Goal: Information Seeking & Learning: Learn about a topic

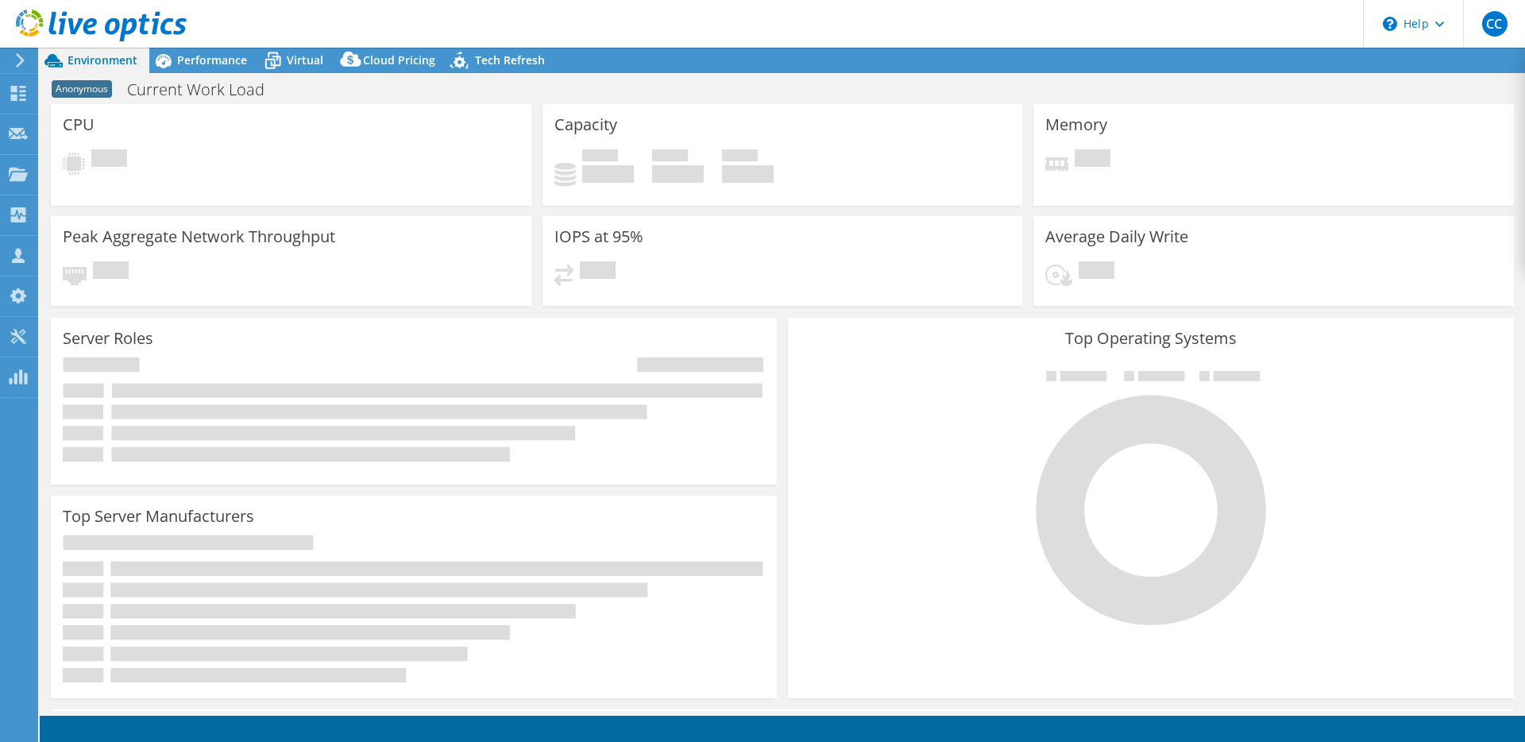
select select "USD"
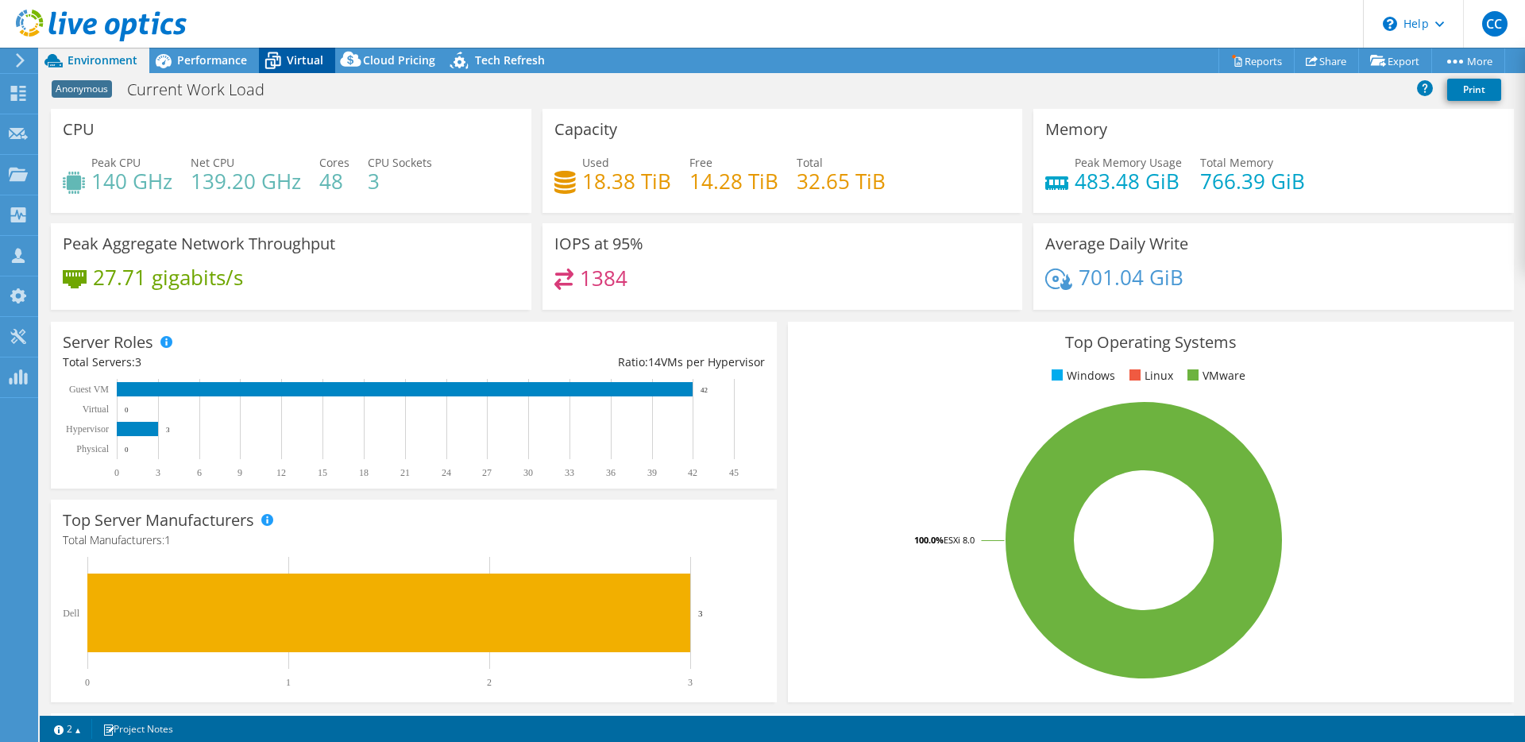
click at [296, 64] on span "Virtual" at bounding box center [305, 59] width 37 height 15
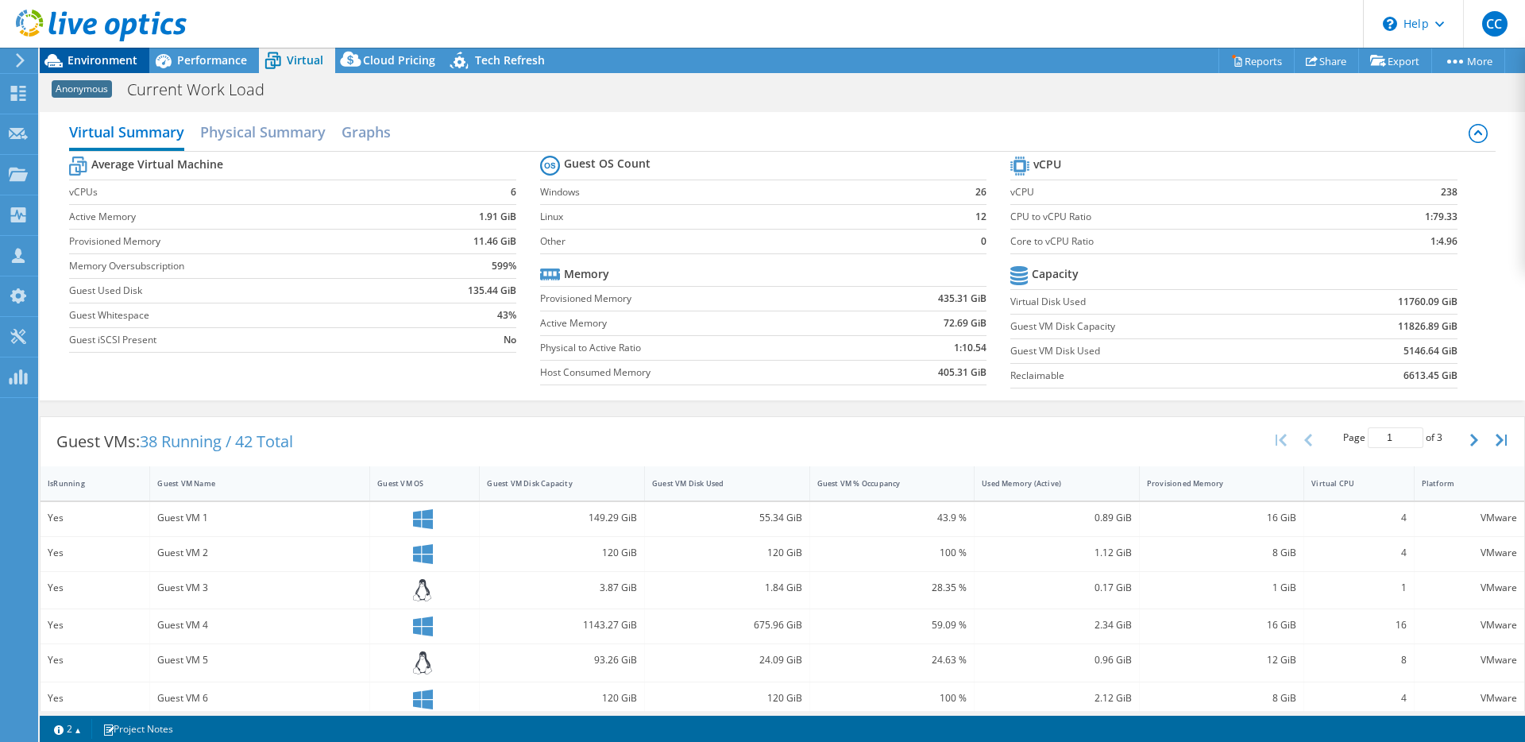
click at [82, 58] on span "Environment" at bounding box center [103, 59] width 70 height 15
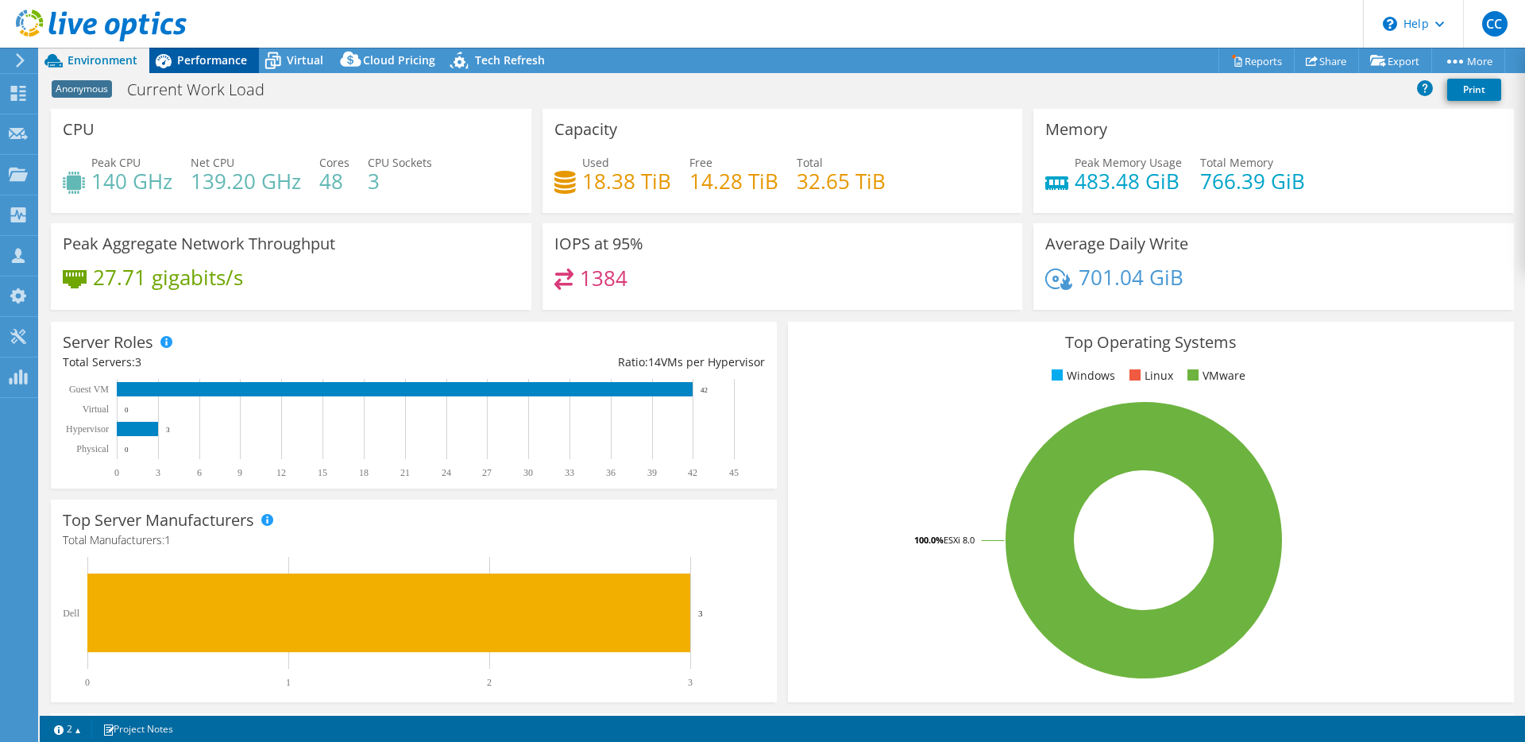
click at [218, 63] on span "Performance" at bounding box center [212, 59] width 70 height 15
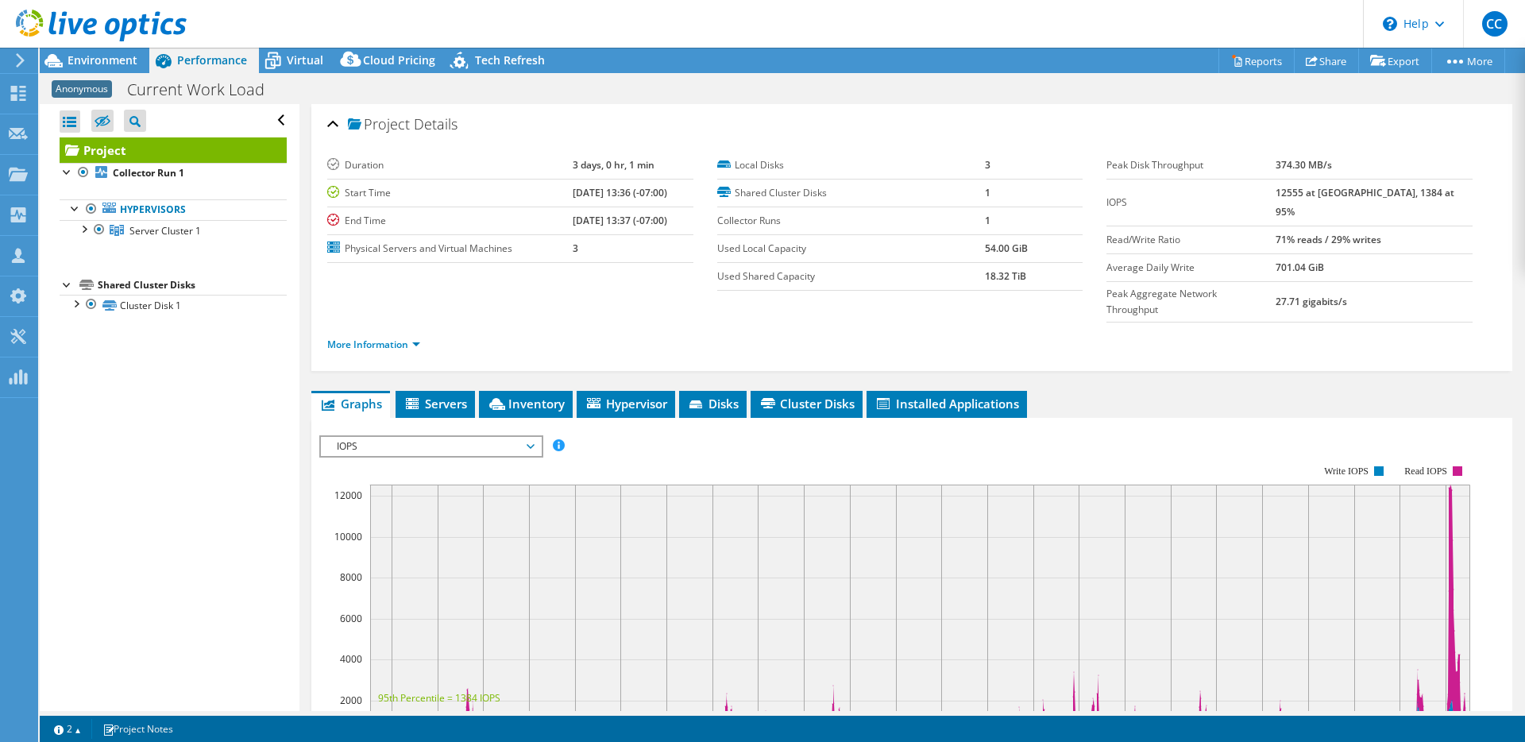
click at [390, 437] on span "IOPS" at bounding box center [431, 446] width 204 height 19
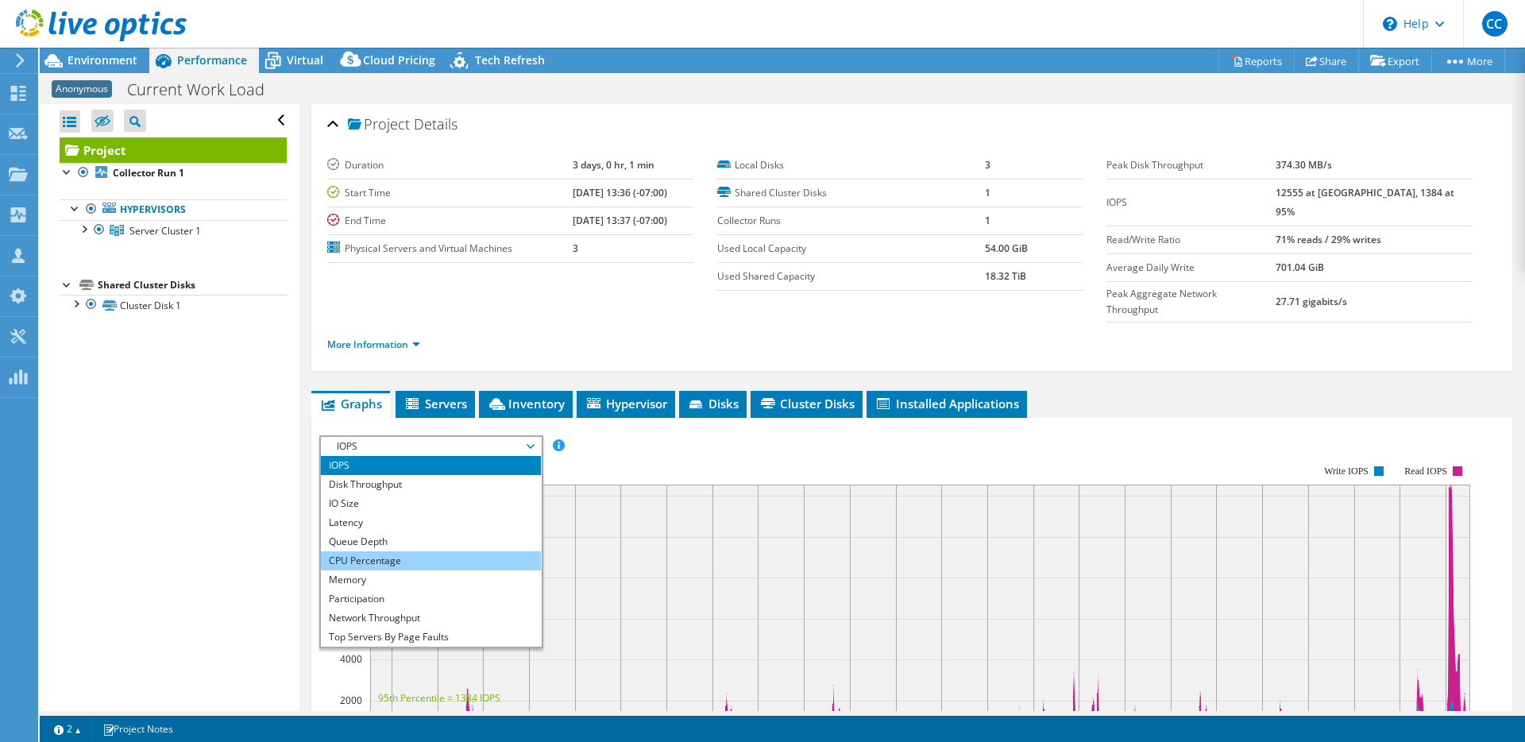
click at [412, 551] on li "CPU Percentage" at bounding box center [431, 560] width 220 height 19
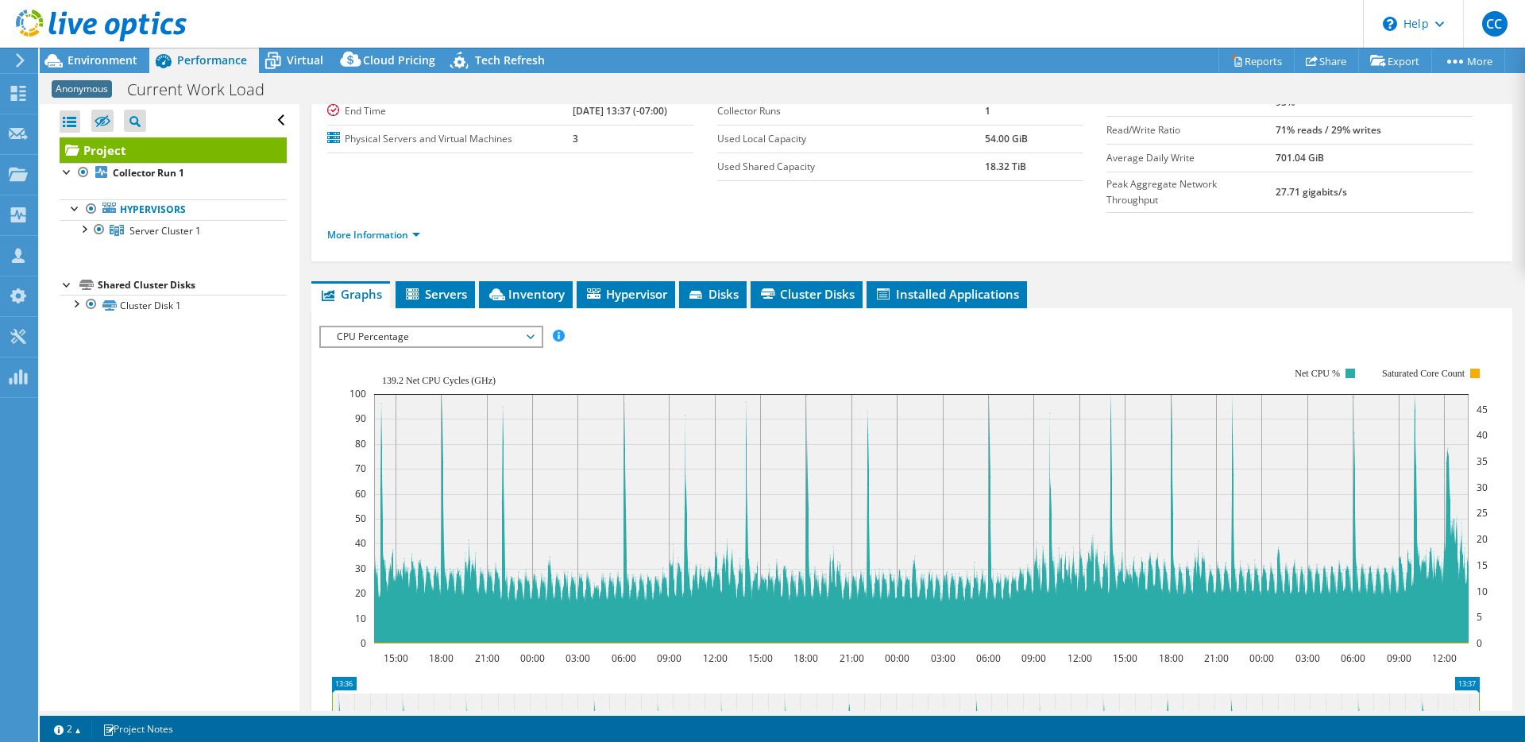
scroll to position [117, 0]
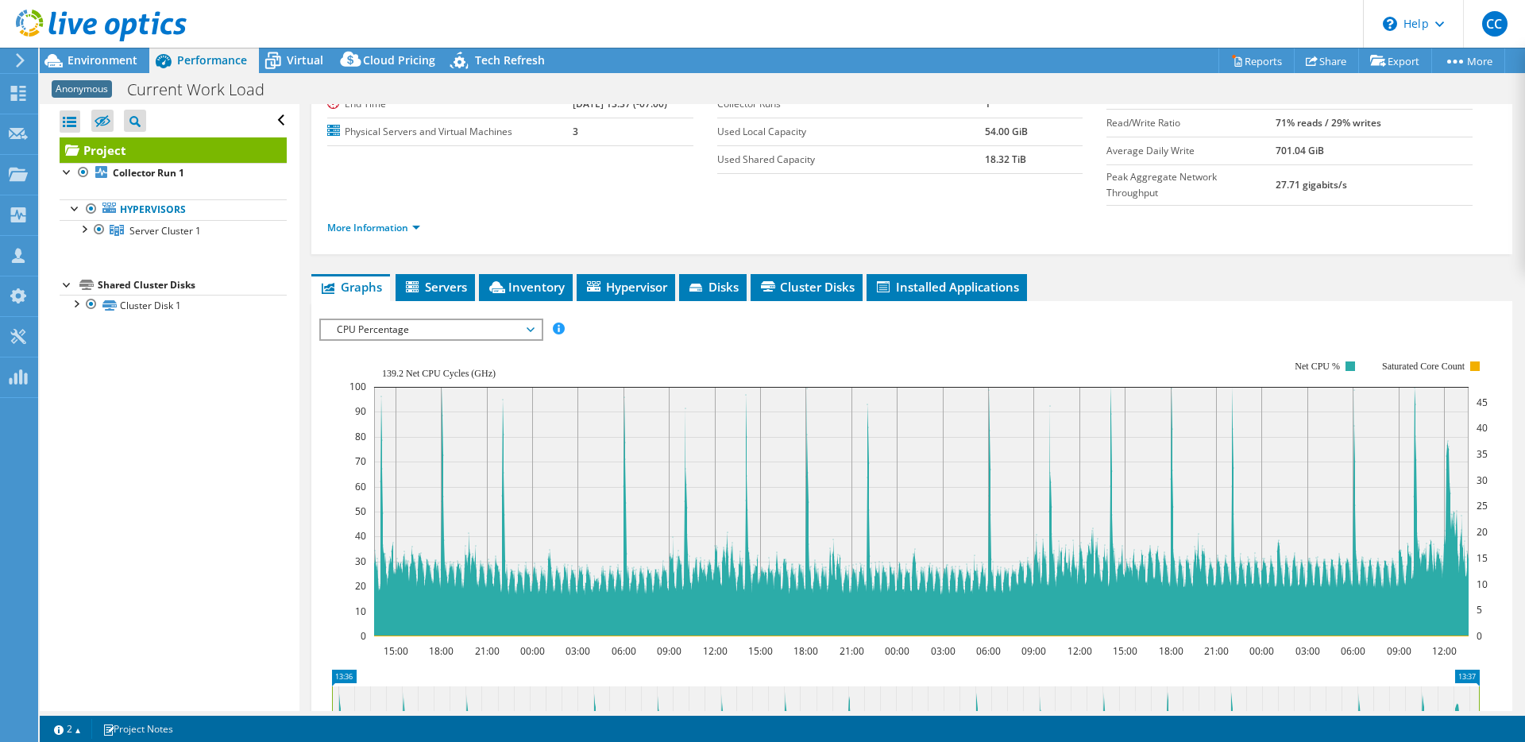
click at [428, 320] on span "CPU Percentage" at bounding box center [431, 329] width 204 height 19
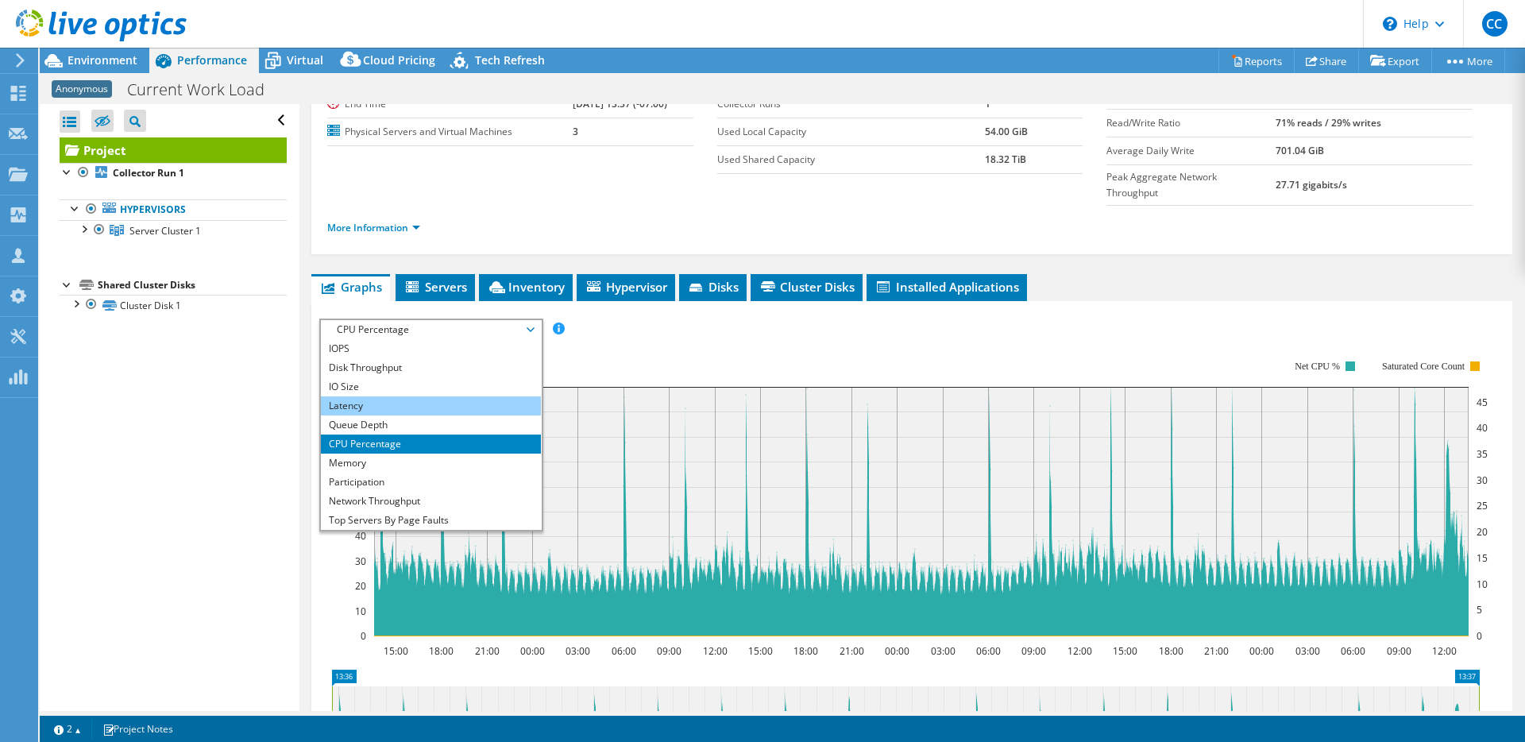
click at [424, 396] on li "Latency" at bounding box center [431, 405] width 220 height 19
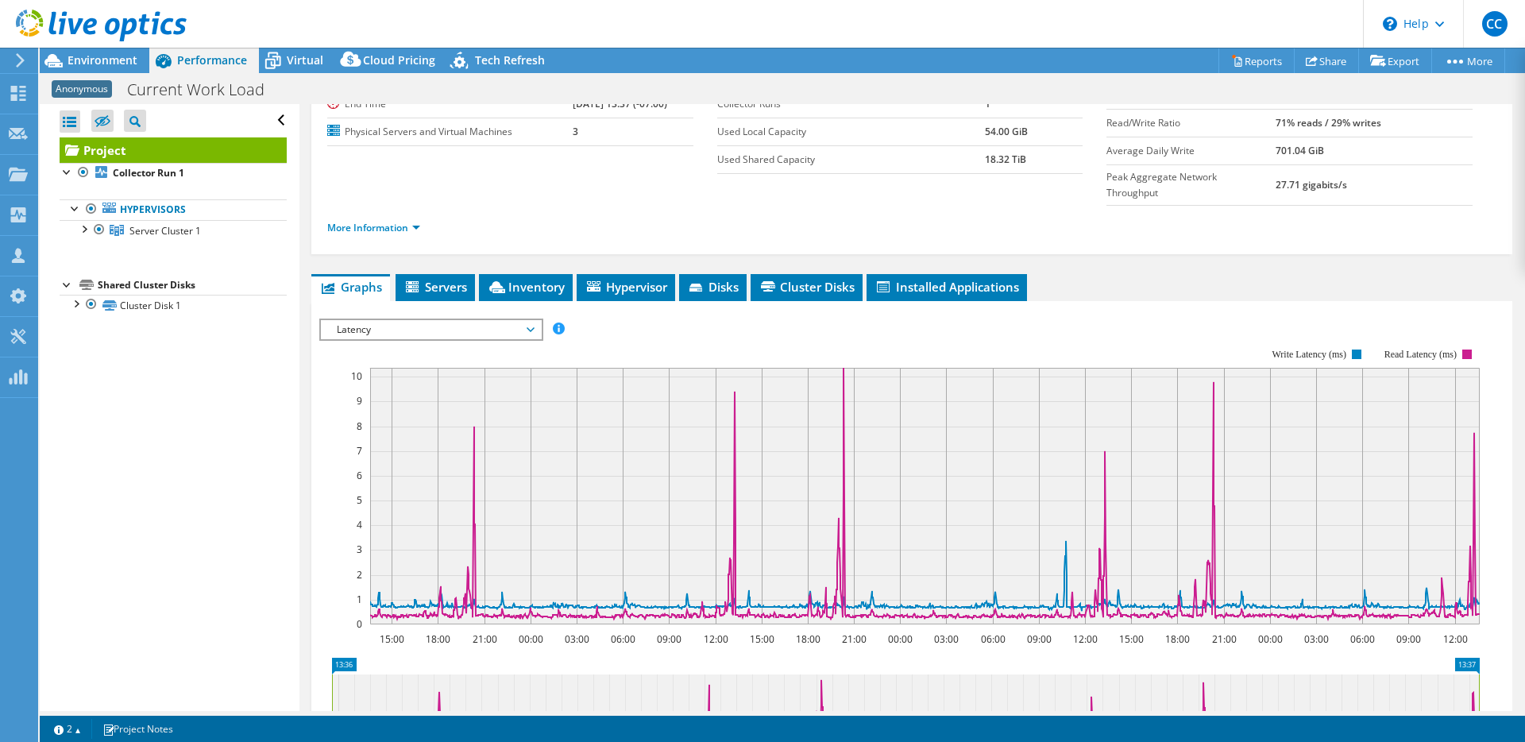
click at [472, 320] on span "Latency" at bounding box center [431, 329] width 204 height 19
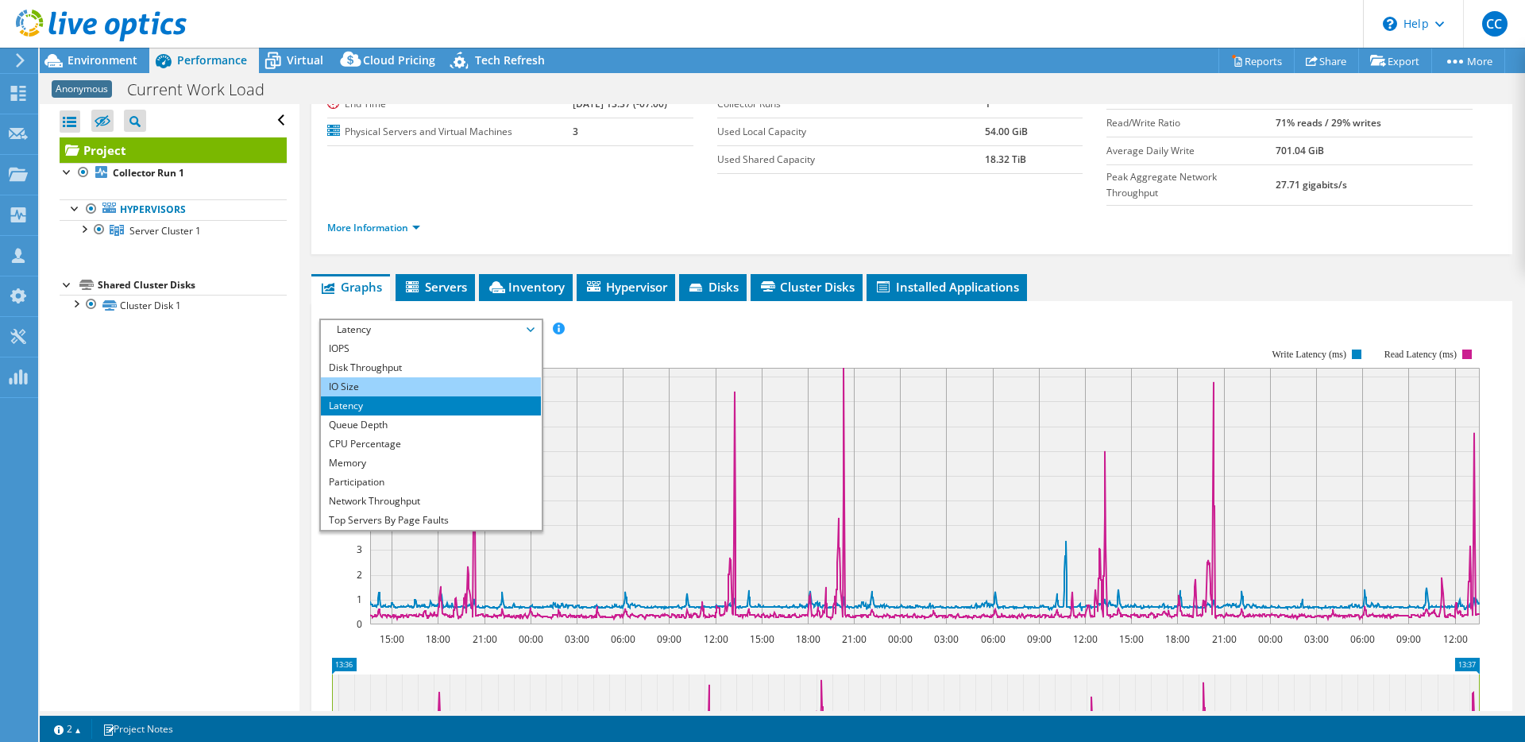
click at [450, 377] on li "IO Size" at bounding box center [431, 386] width 220 height 19
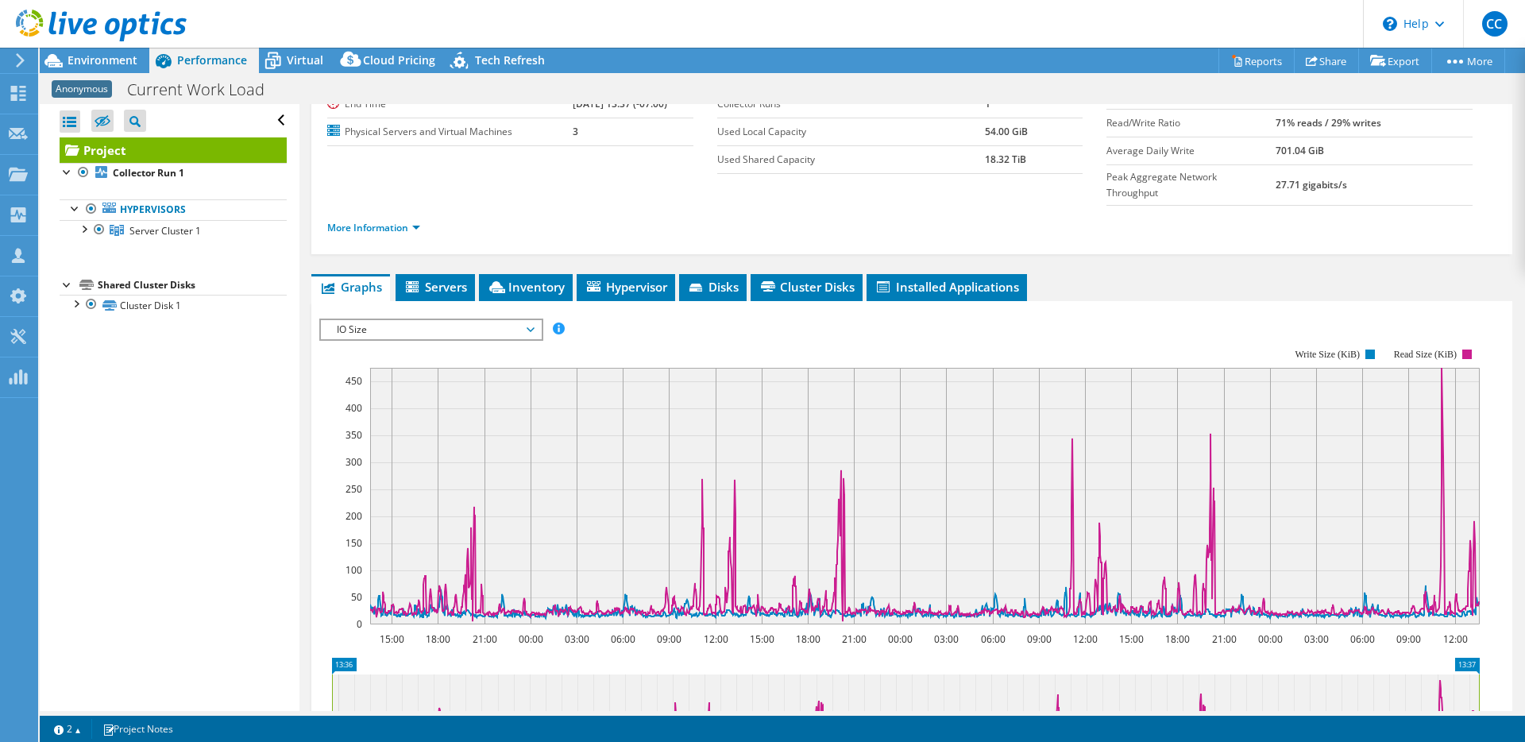
click at [454, 319] on div "IO Size IOPS Disk Throughput IO Size Latency Queue Depth CPU Percentage Memory …" at bounding box center [431, 330] width 224 height 22
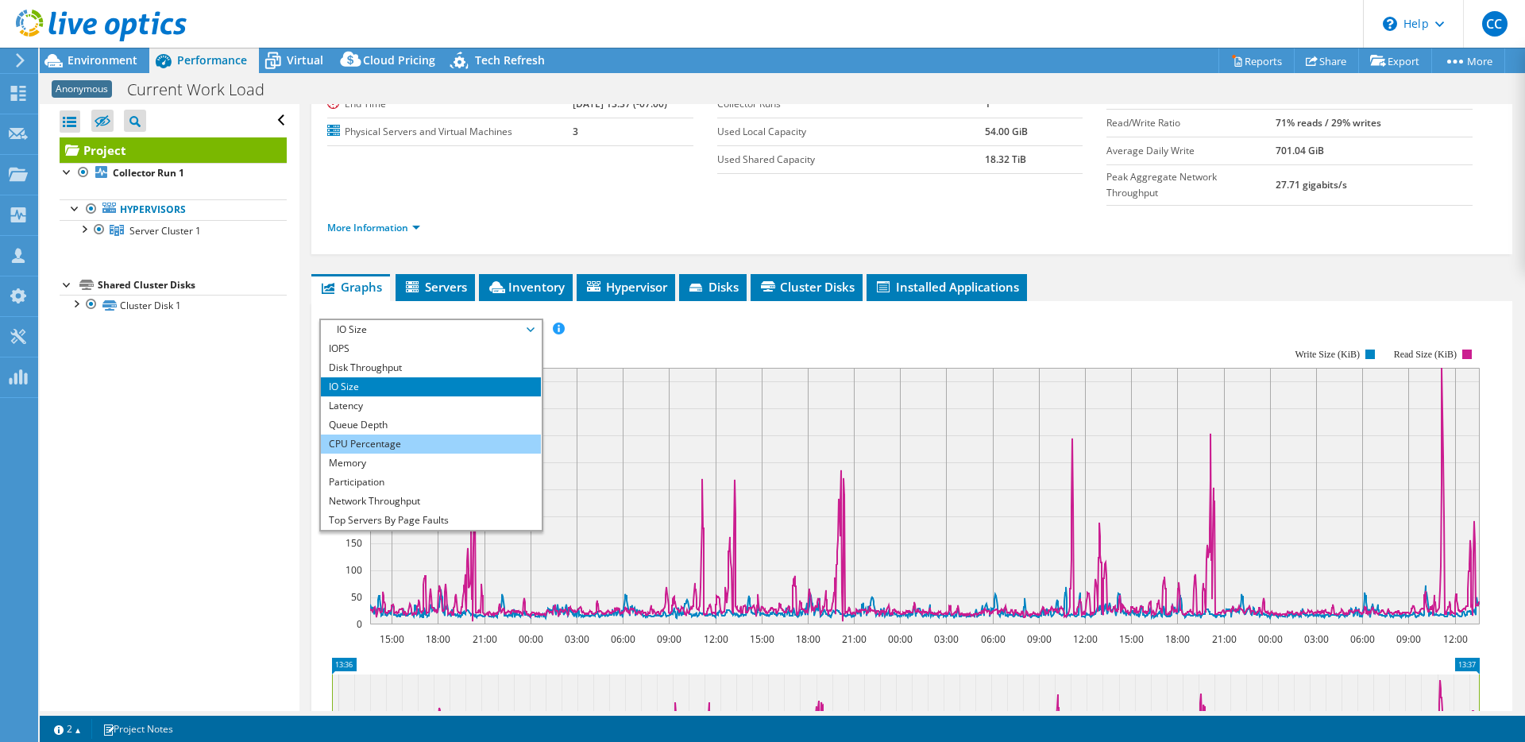
click at [434, 435] on li "CPU Percentage" at bounding box center [431, 444] width 220 height 19
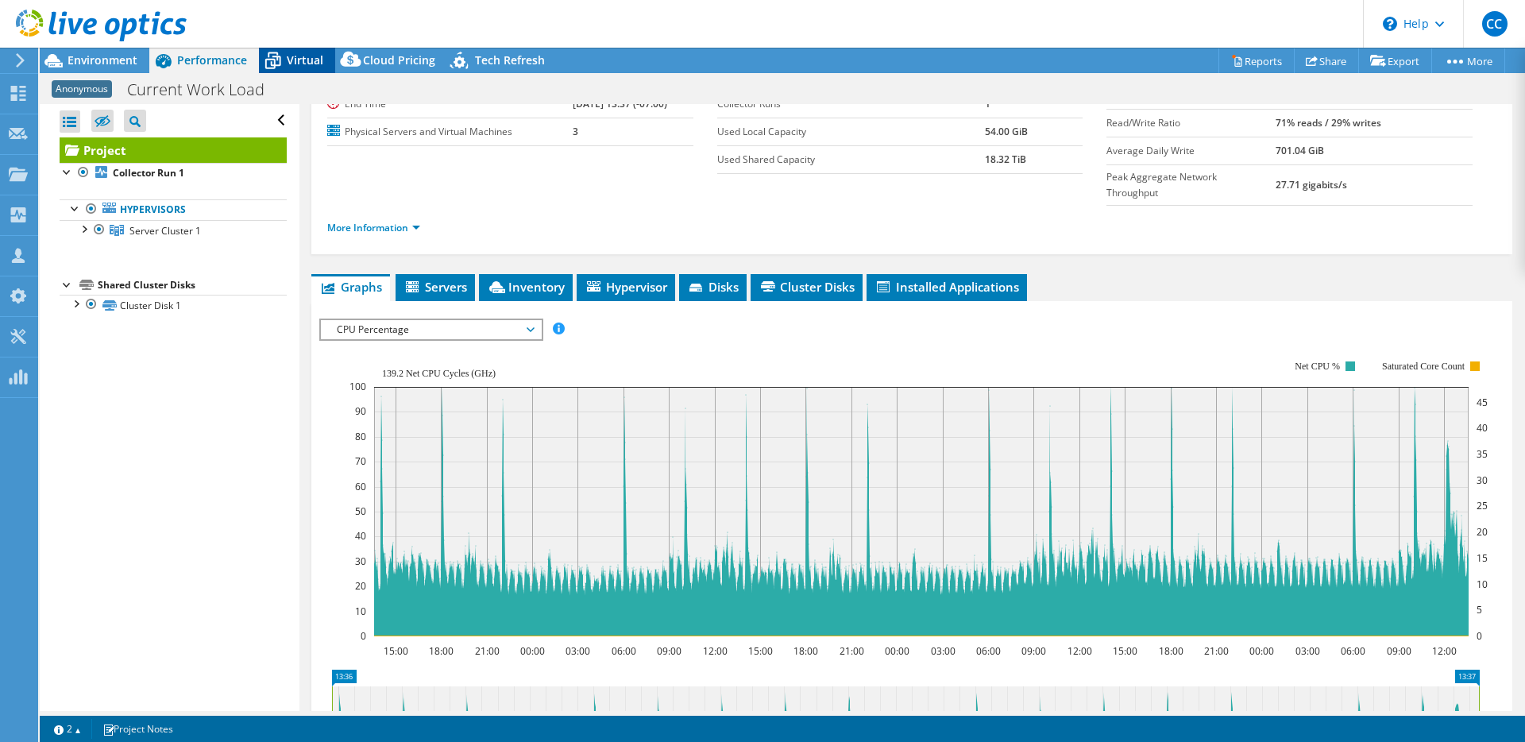
click at [308, 69] on div "Virtual" at bounding box center [297, 60] width 76 height 25
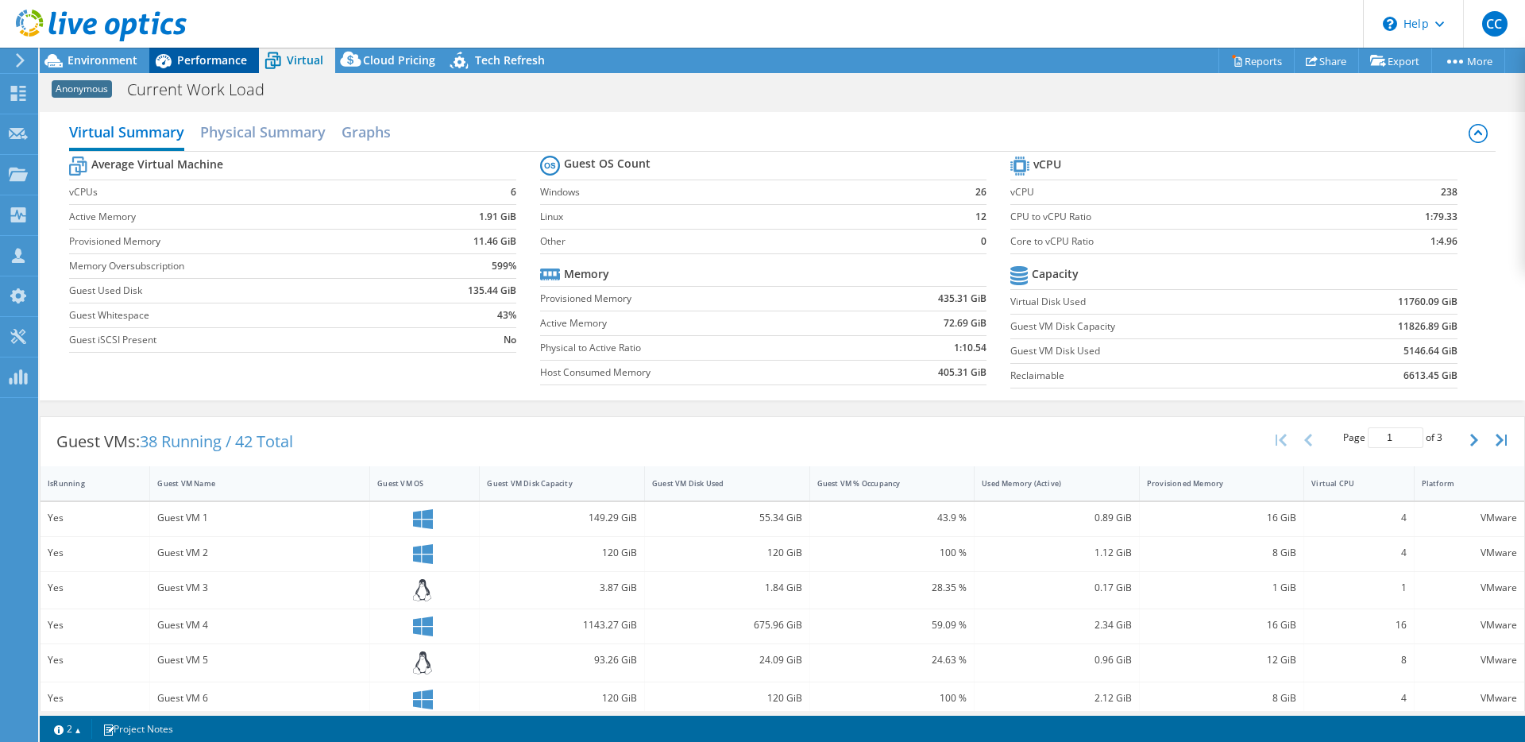
click at [199, 61] on span "Performance" at bounding box center [212, 59] width 70 height 15
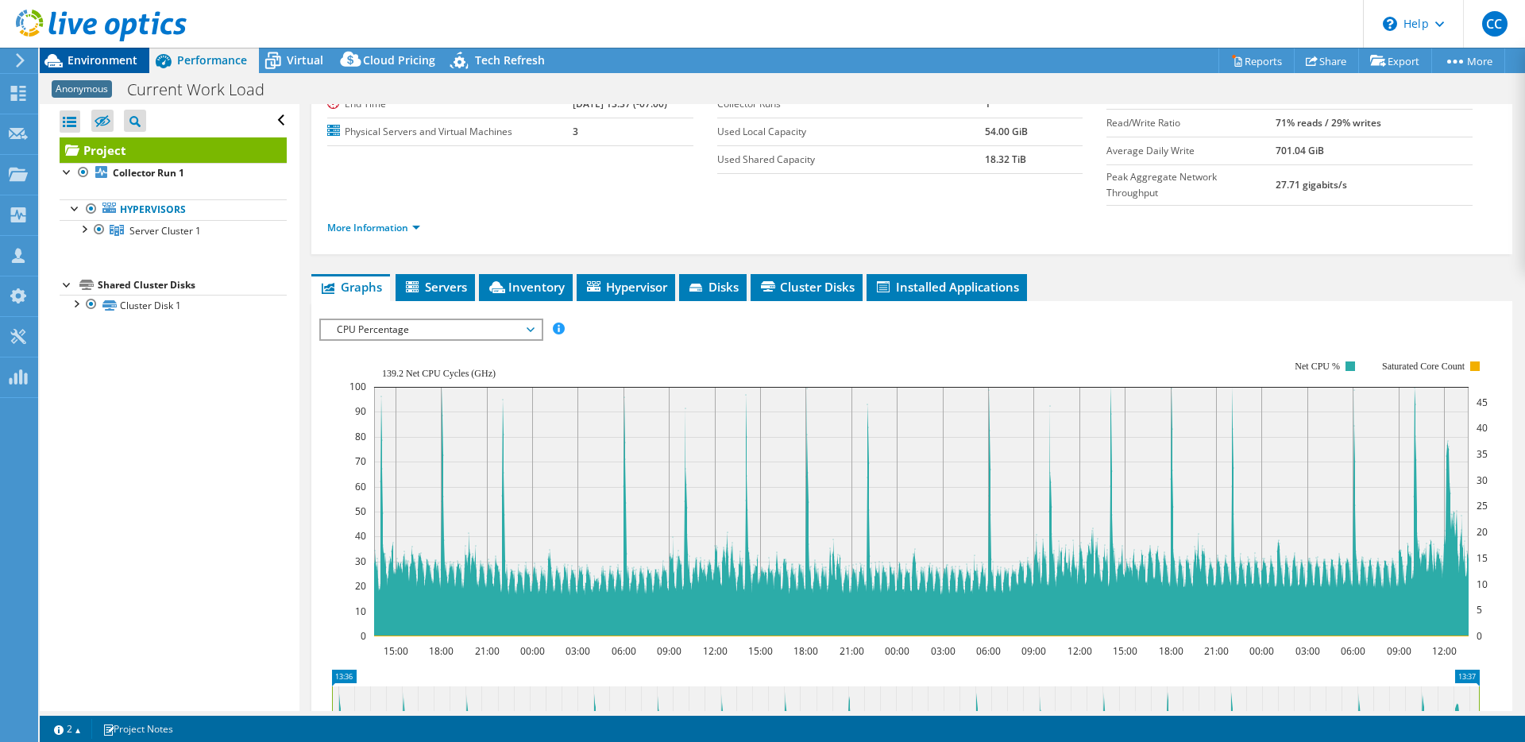
click at [124, 64] on span "Environment" at bounding box center [103, 59] width 70 height 15
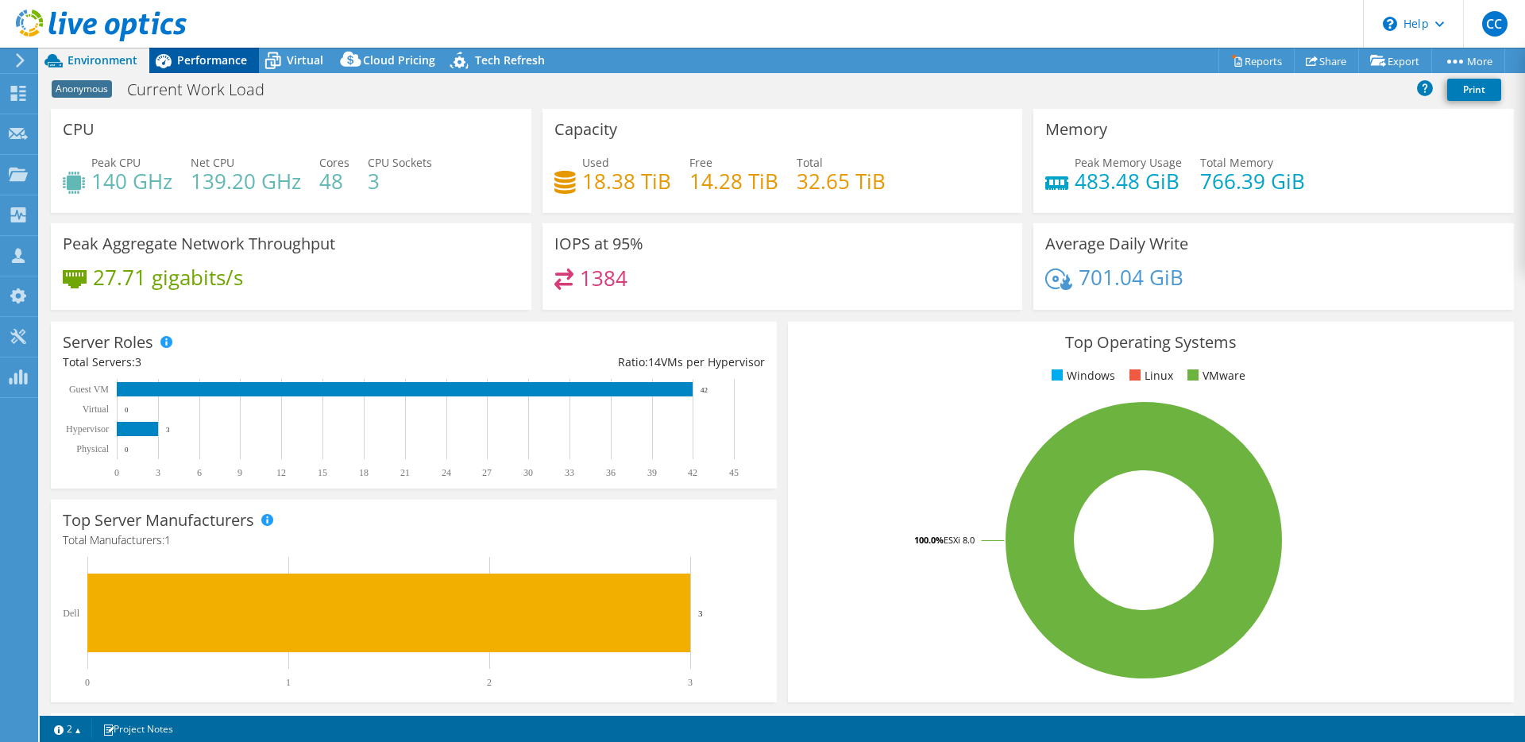
click at [203, 63] on span "Performance" at bounding box center [212, 59] width 70 height 15
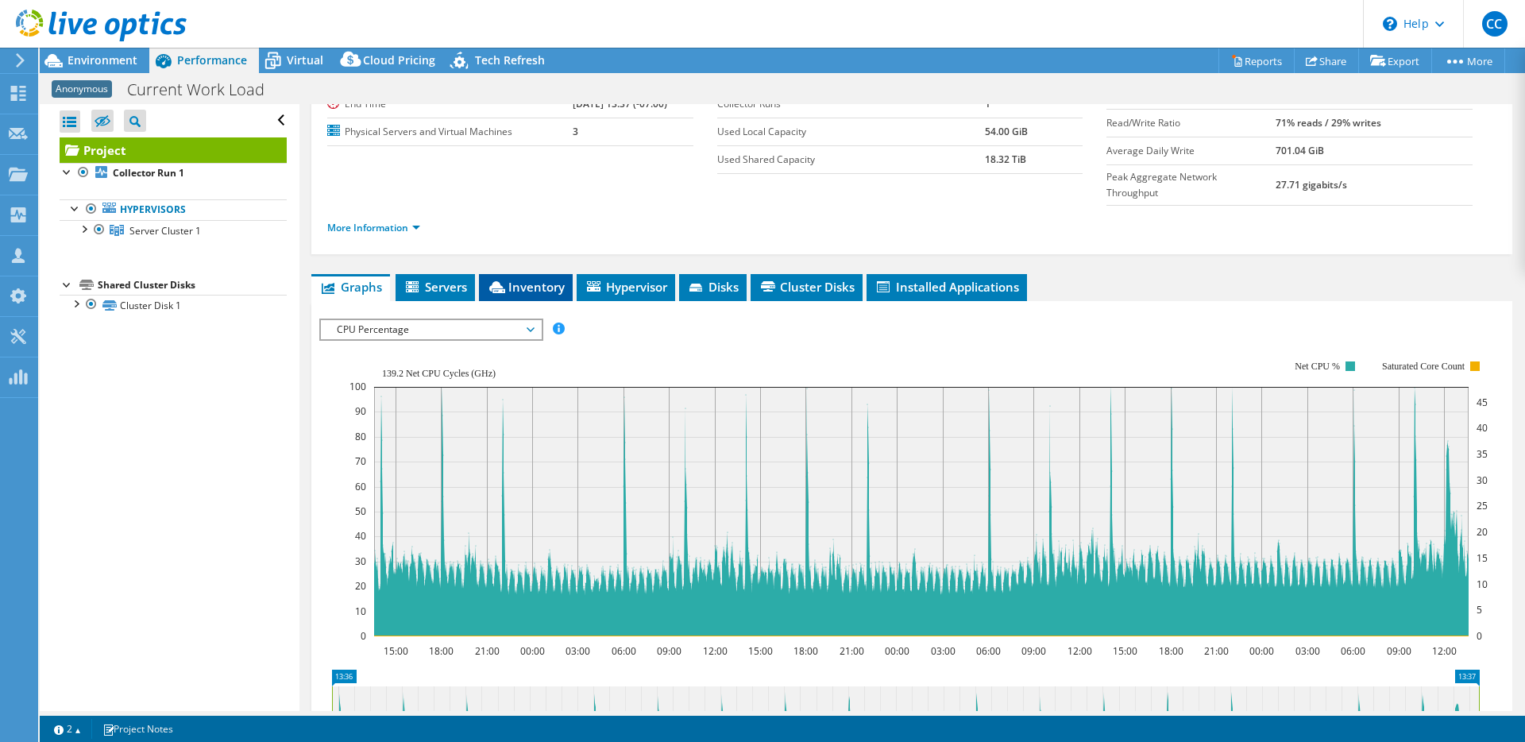
click at [508, 279] on span "Inventory" at bounding box center [526, 287] width 78 height 16
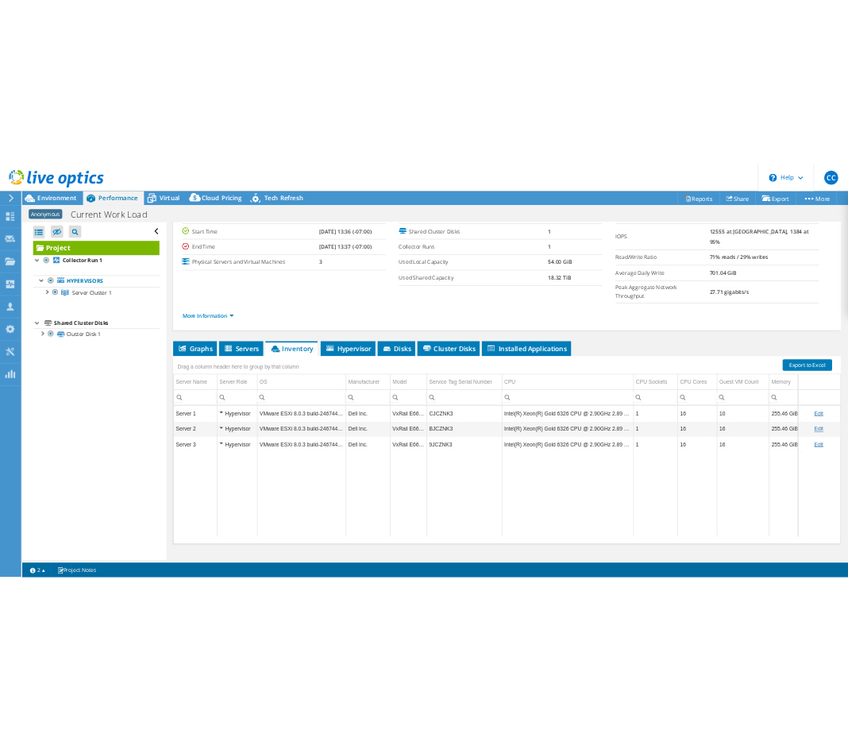
scroll to position [0, 17]
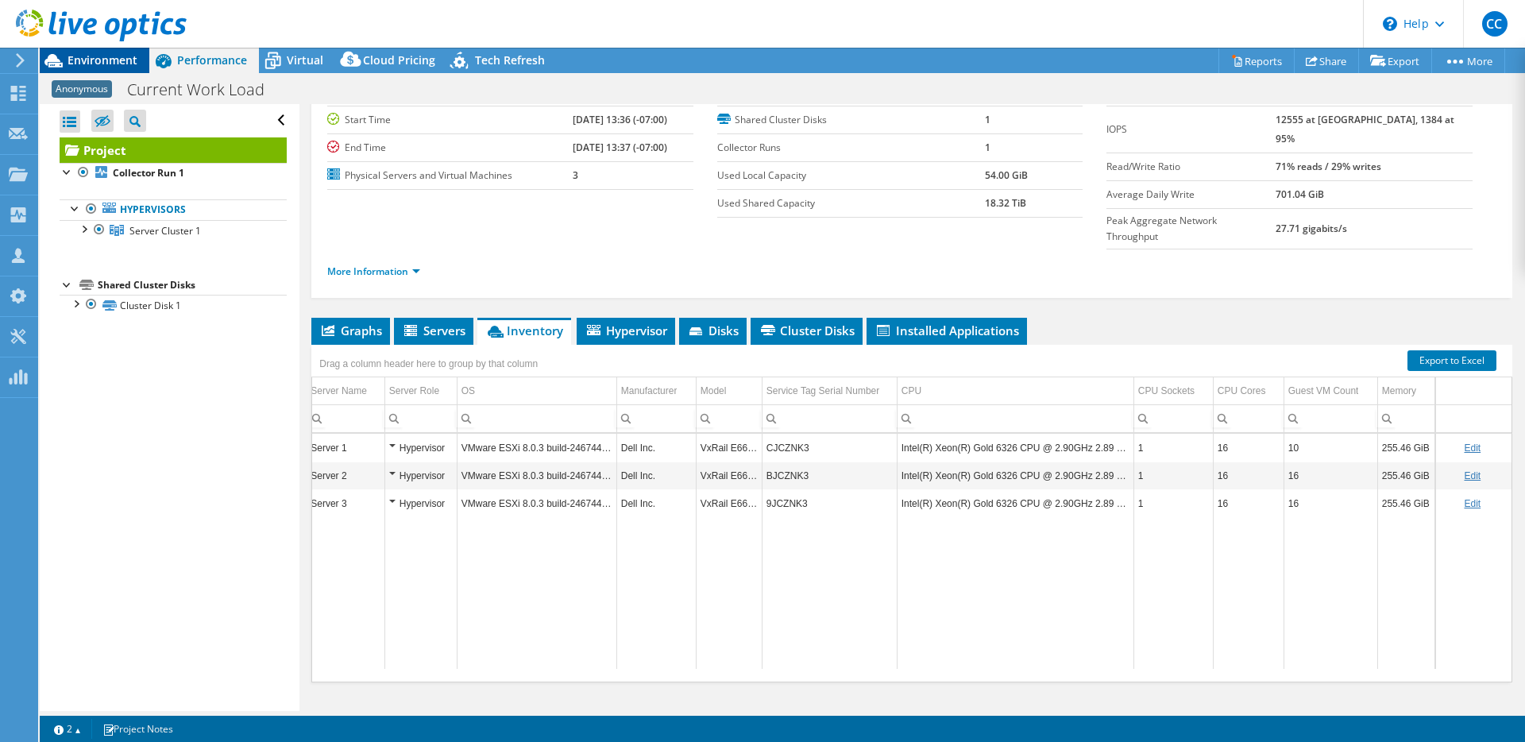
click at [118, 61] on span "Environment" at bounding box center [103, 59] width 70 height 15
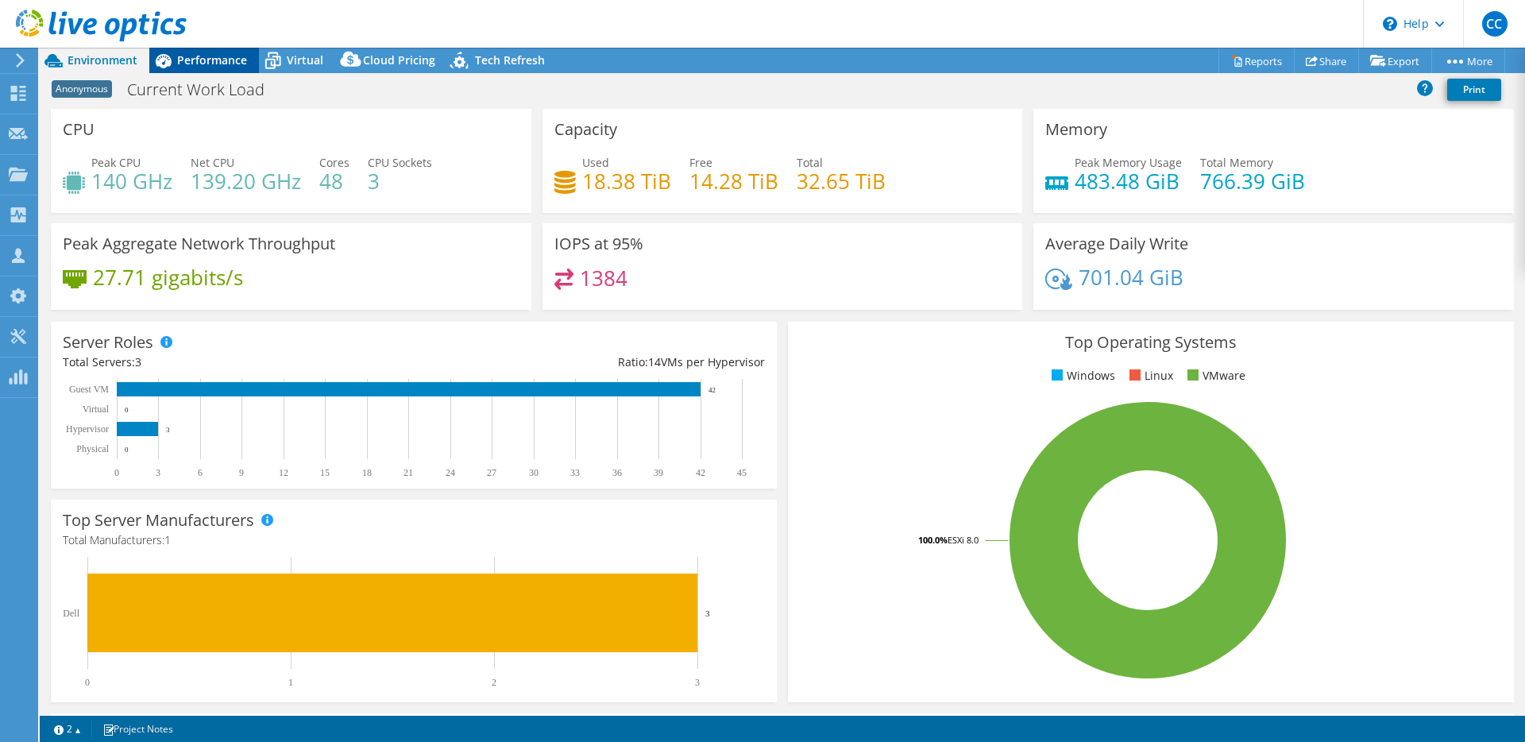
click at [226, 58] on span "Performance" at bounding box center [212, 59] width 70 height 15
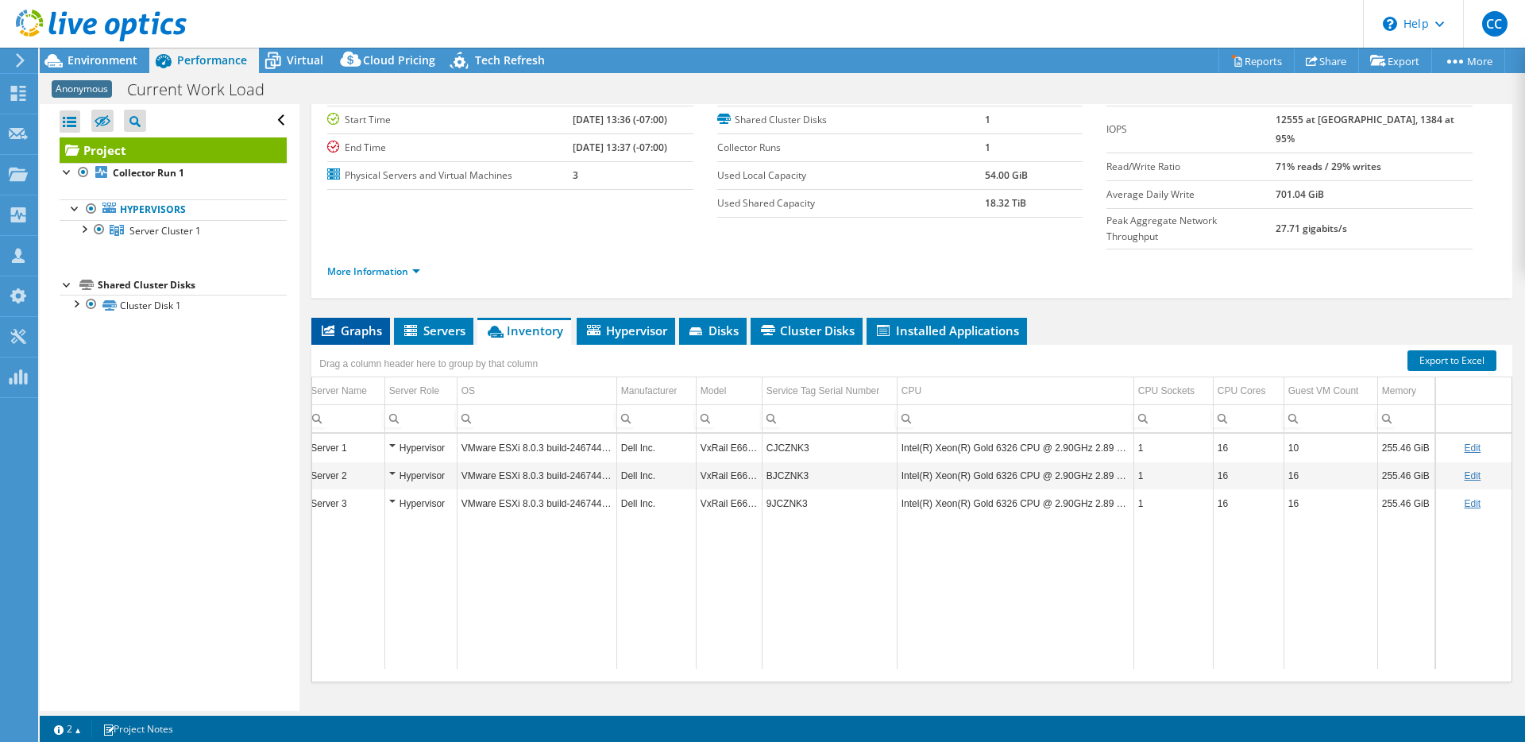
click at [373, 323] on span "Graphs" at bounding box center [350, 331] width 63 height 16
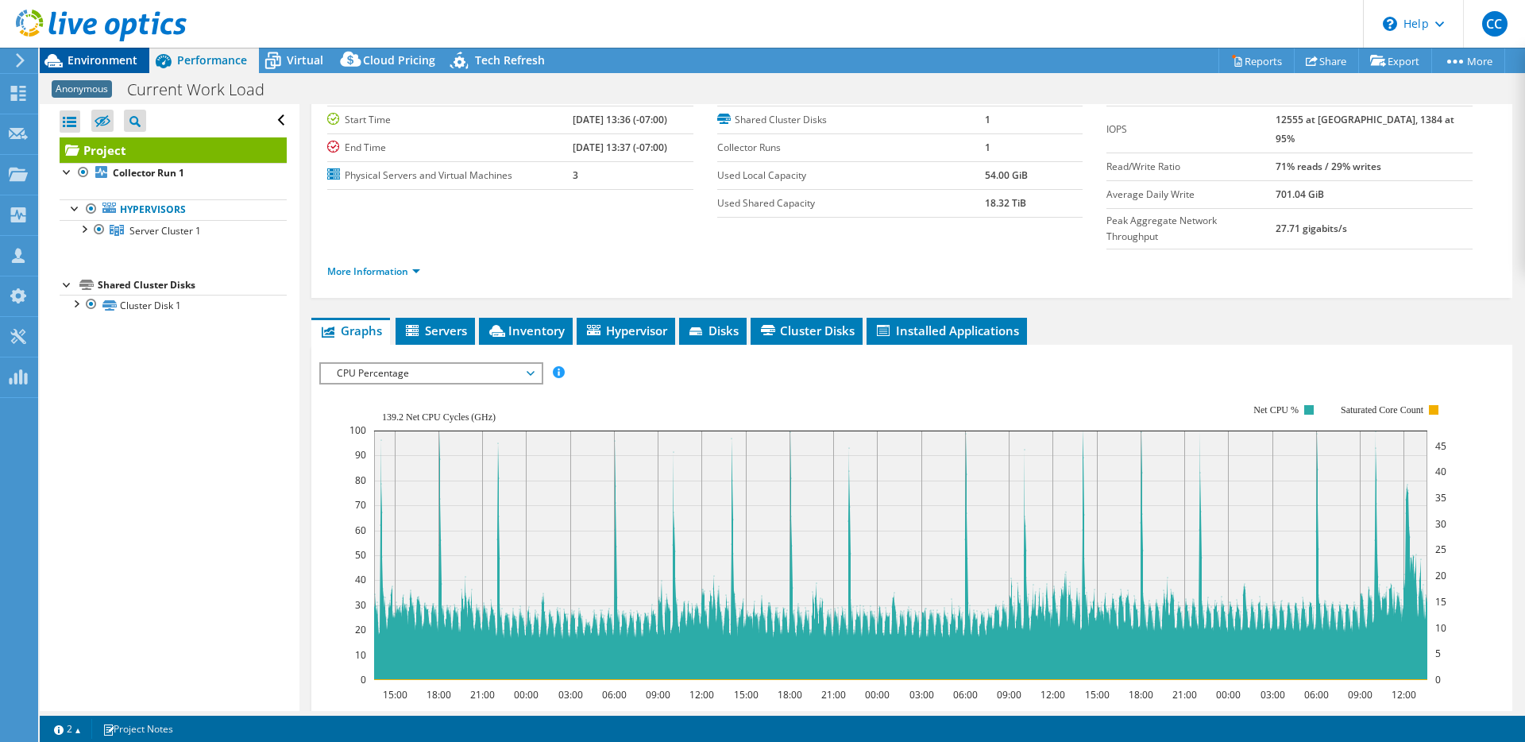
click at [132, 63] on span "Environment" at bounding box center [103, 59] width 70 height 15
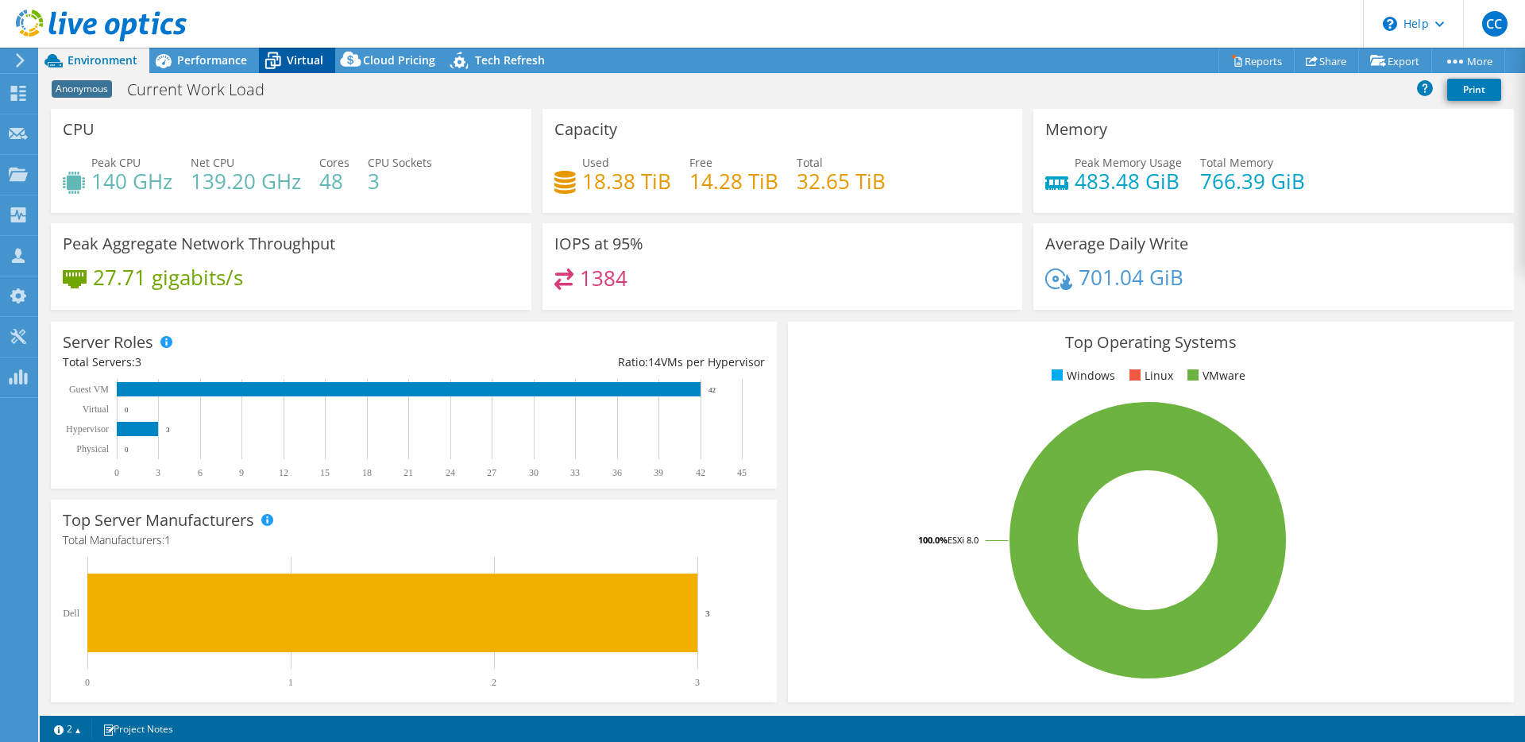
click at [278, 58] on icon at bounding box center [273, 61] width 28 height 28
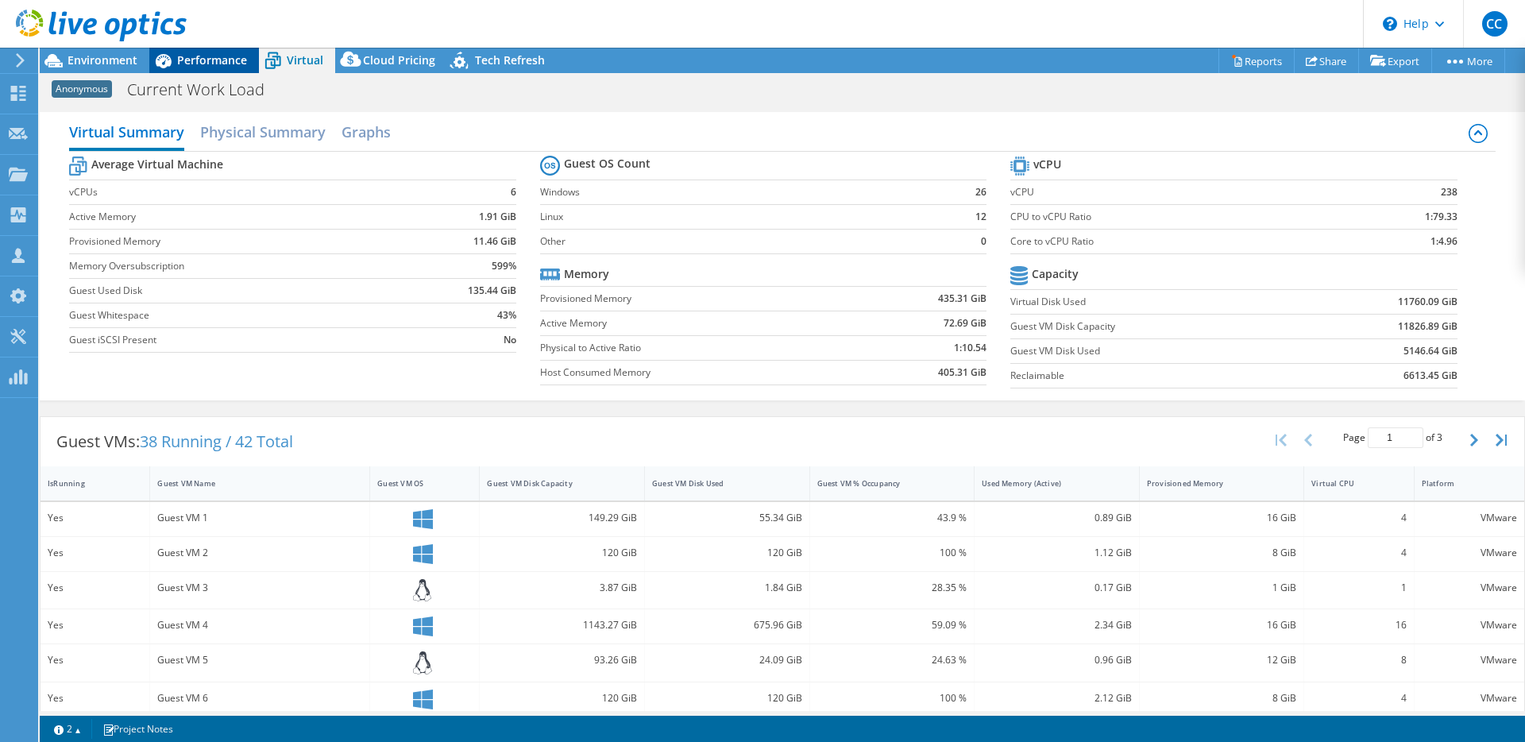
click at [230, 60] on span "Performance" at bounding box center [212, 59] width 70 height 15
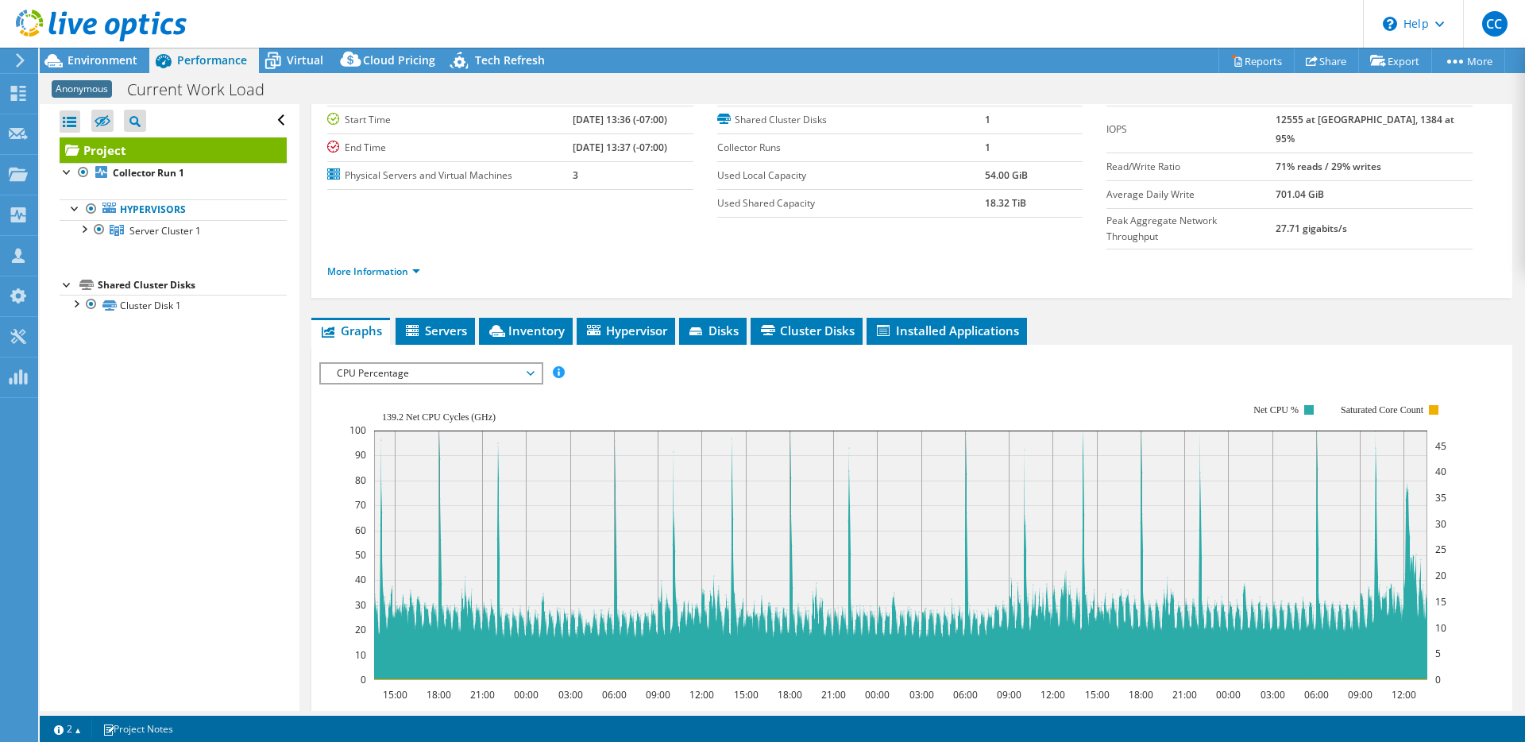
click at [885, 345] on div "IOPS Disk Throughput IO Size Latency Queue Depth CPU Percentage Memory Page Fau…" at bounding box center [911, 631] width 1185 height 572
click at [892, 323] on span "Installed Applications" at bounding box center [947, 331] width 145 height 16
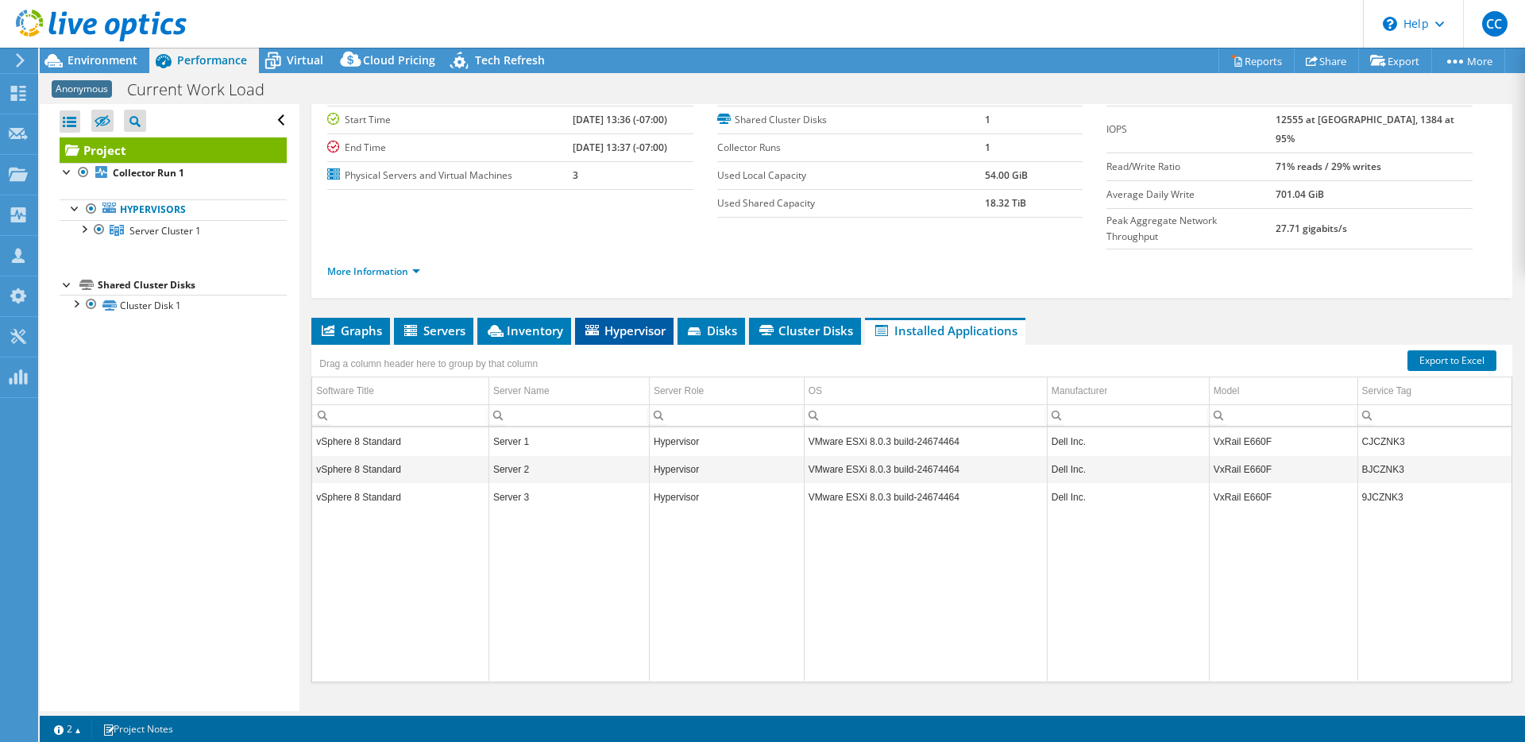
click at [613, 318] on li "Hypervisor" at bounding box center [624, 331] width 99 height 27
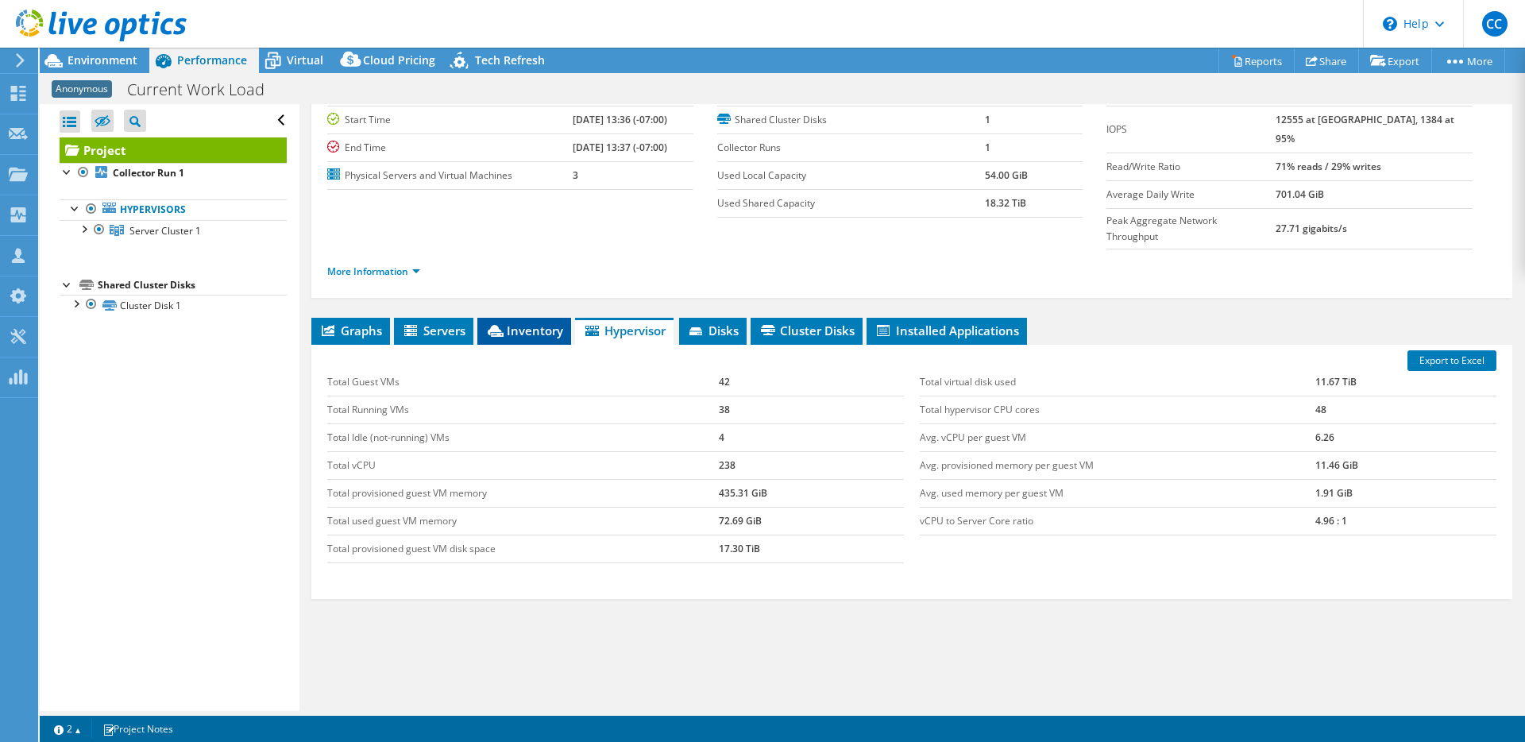
click at [524, 323] on span "Inventory" at bounding box center [524, 331] width 78 height 16
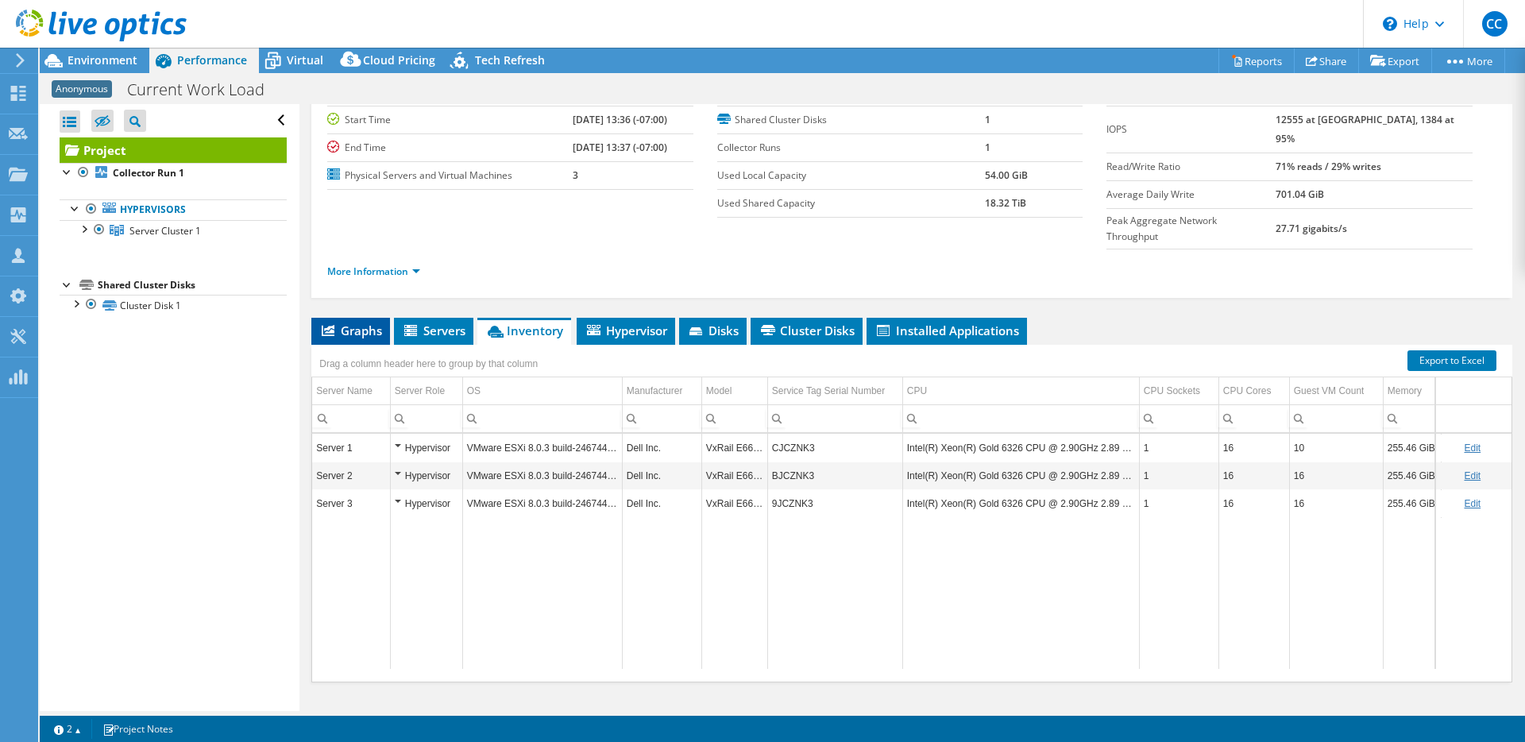
click at [375, 323] on span "Graphs" at bounding box center [350, 331] width 63 height 16
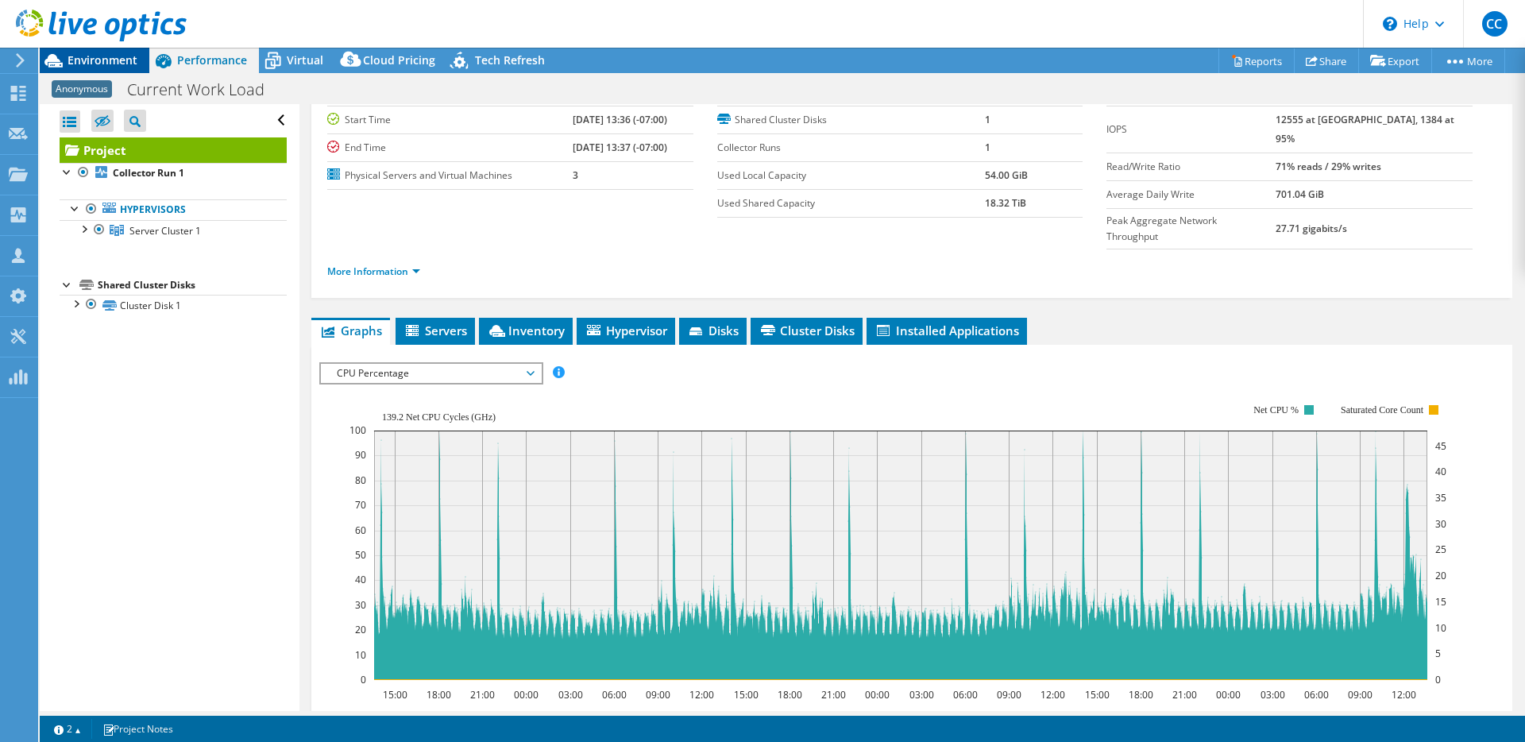
click at [120, 56] on span "Environment" at bounding box center [103, 59] width 70 height 15
